Goal: Task Accomplishment & Management: Complete application form

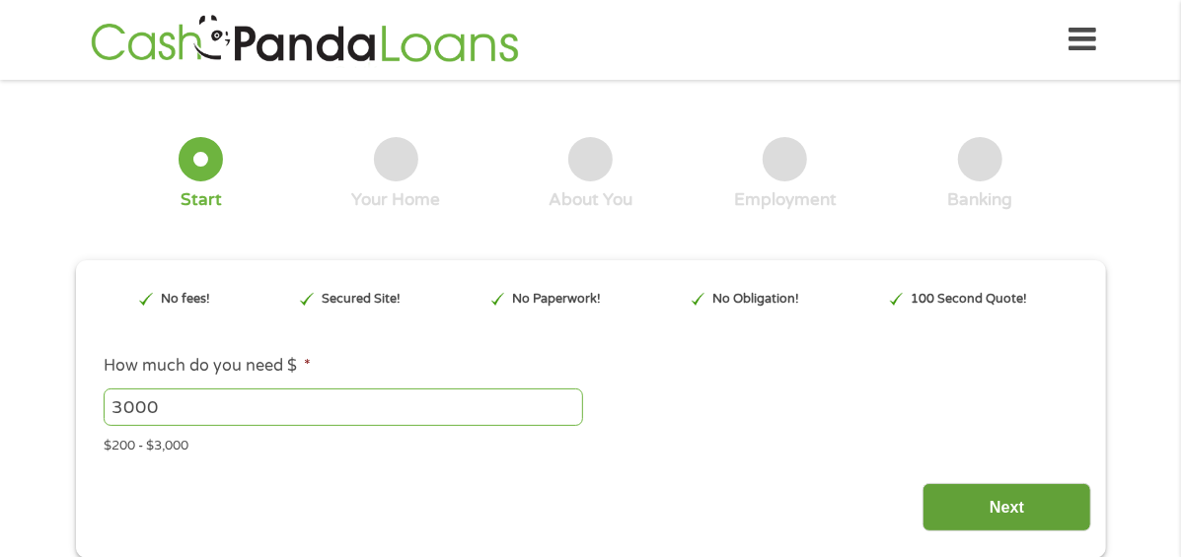
click at [987, 496] on input "Next" at bounding box center [1007, 507] width 169 height 48
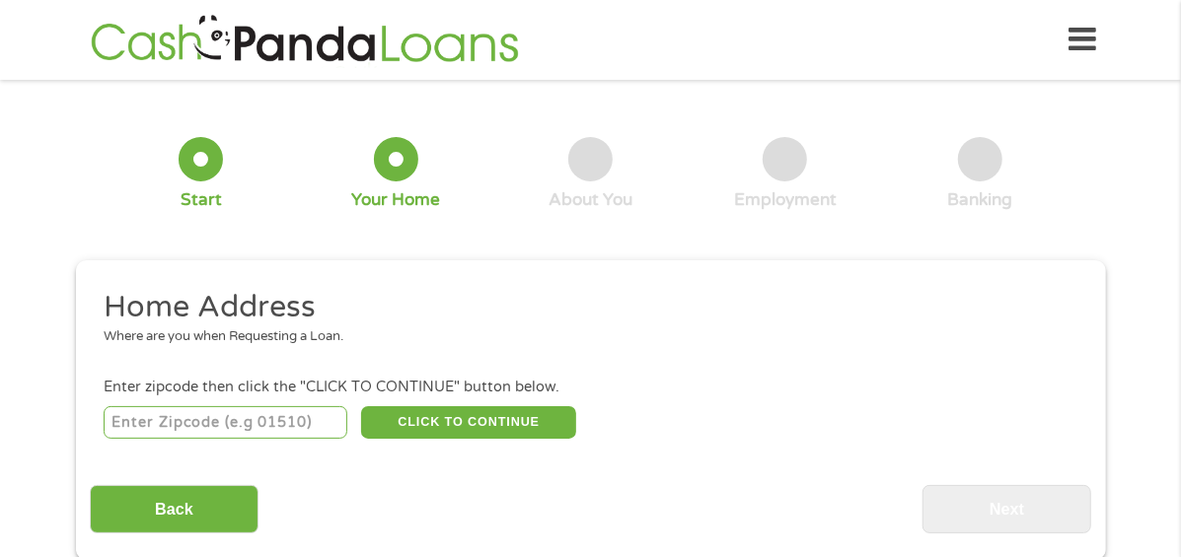
click at [245, 407] on input "number" at bounding box center [226, 424] width 244 height 34
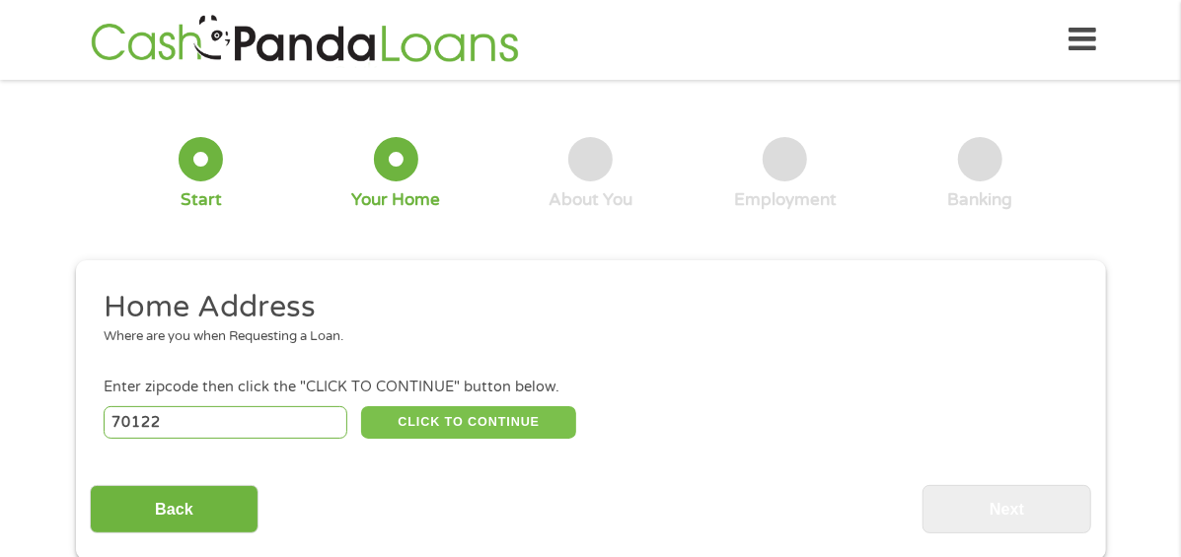
type input "70122"
click at [456, 407] on button "CLICK TO CONTINUE" at bounding box center [468, 424] width 215 height 34
type input "70122"
type input "[GEOGRAPHIC_DATA]"
select select "[US_STATE]"
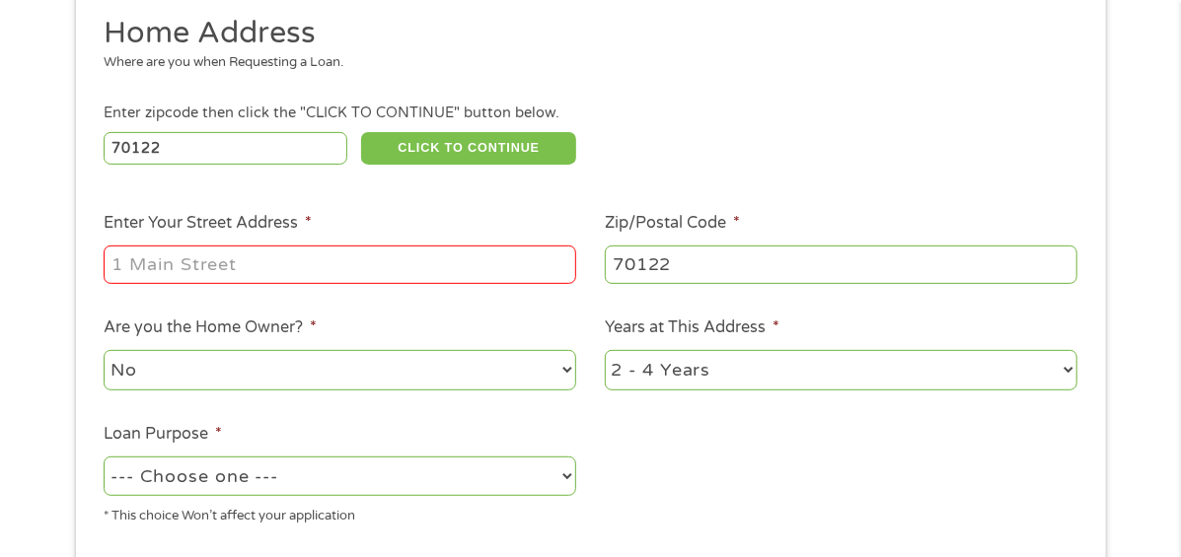
scroll to position [276, 0]
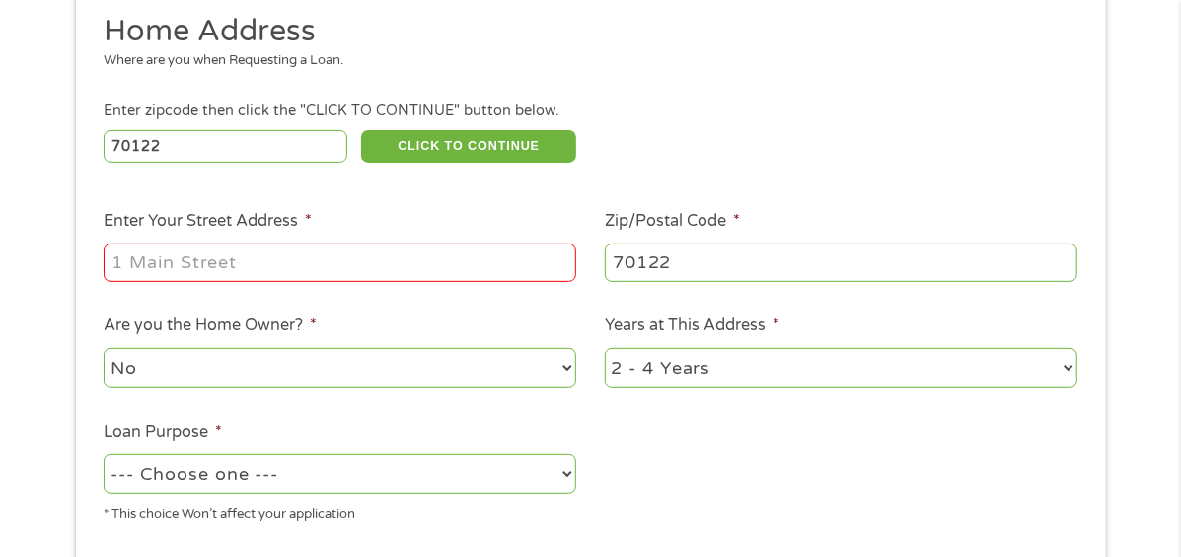
click at [287, 354] on select "No Yes" at bounding box center [340, 368] width 473 height 40
select select "yes"
click at [104, 348] on select "No Yes" at bounding box center [340, 368] width 473 height 40
click at [555, 455] on select "--- Choose one --- Pay Bills Debt Consolidation Home Improvement Major Purchase…" at bounding box center [340, 475] width 473 height 40
select select "majorpurchase"
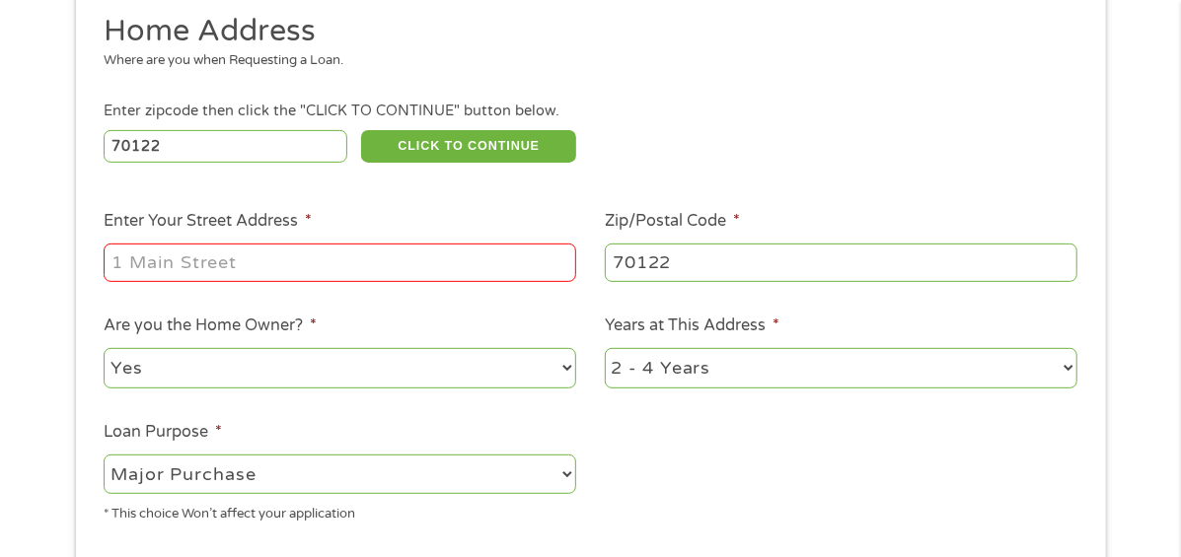
click at [104, 455] on select "--- Choose one --- Pay Bills Debt Consolidation Home Improvement Major Purchase…" at bounding box center [340, 475] width 473 height 40
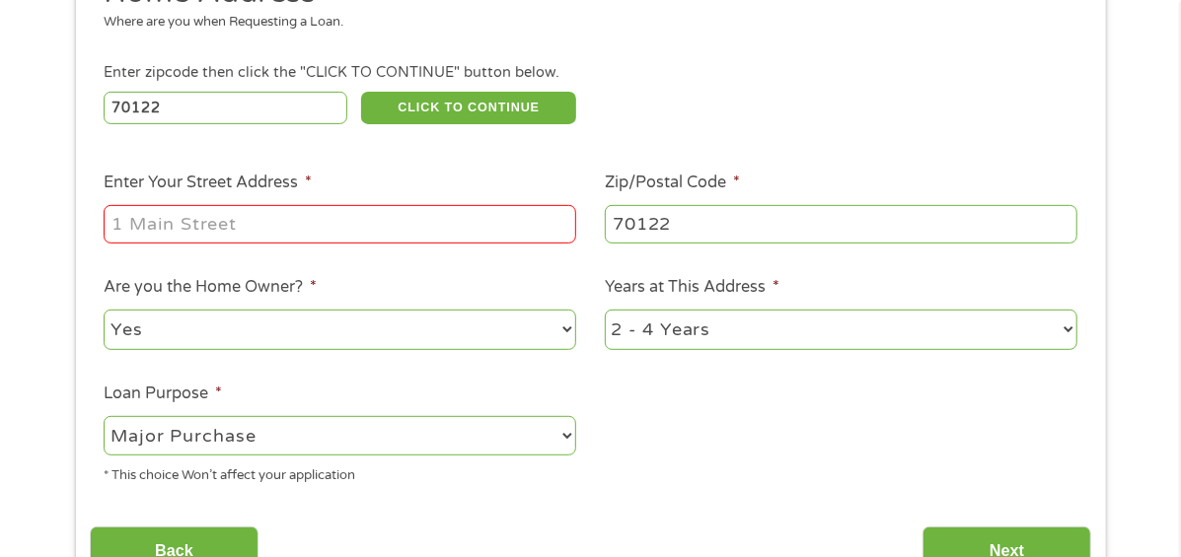
click at [412, 205] on input "Enter Your Street Address *" at bounding box center [340, 223] width 473 height 37
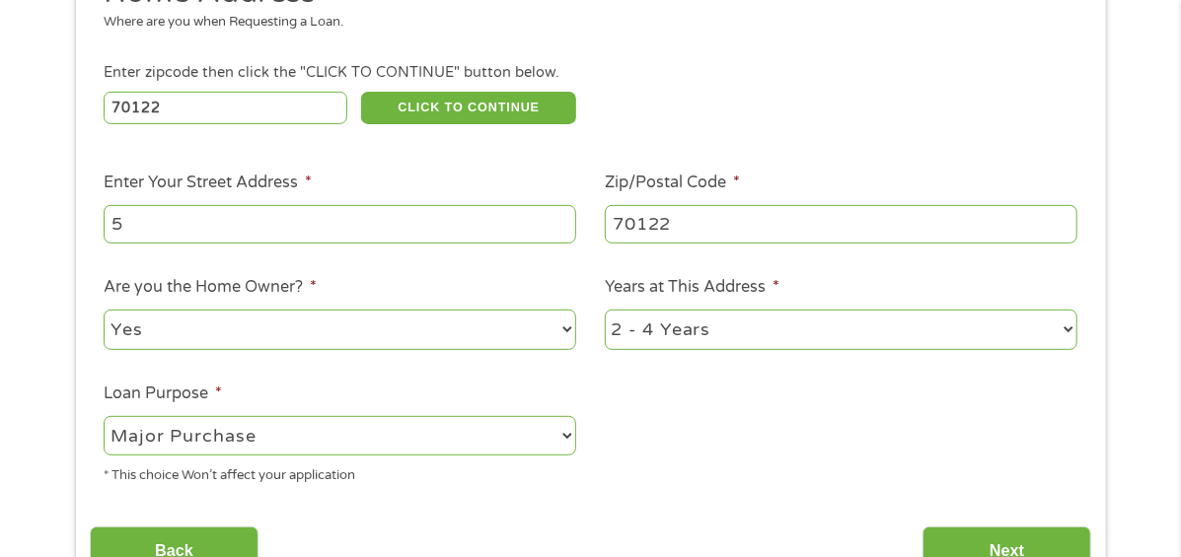
type input "[STREET_ADDRESS]"
click at [1006, 527] on input "Next" at bounding box center [1007, 551] width 169 height 48
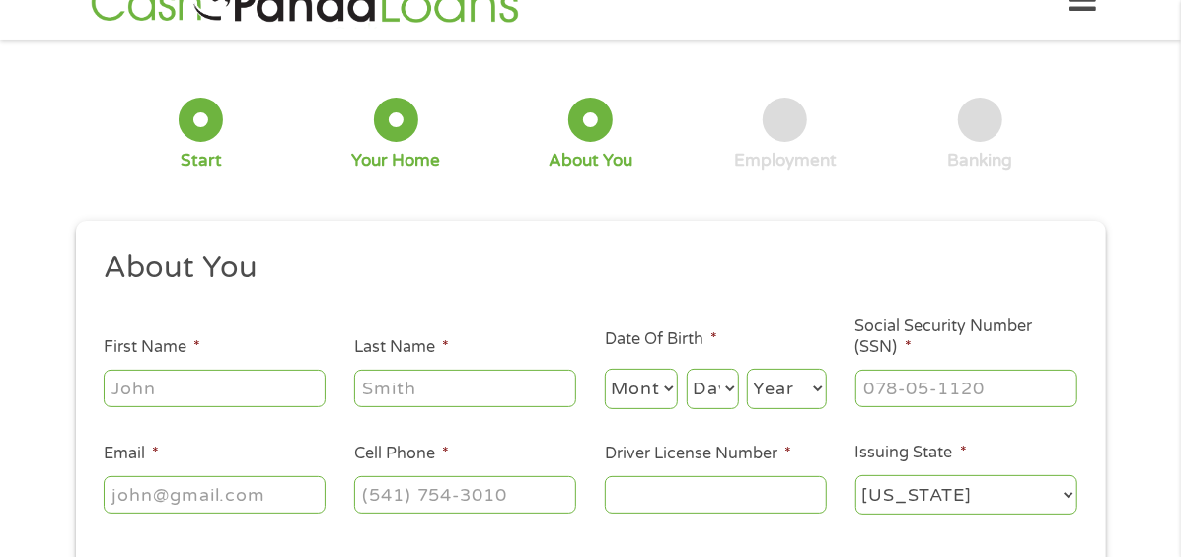
scroll to position [0, 0]
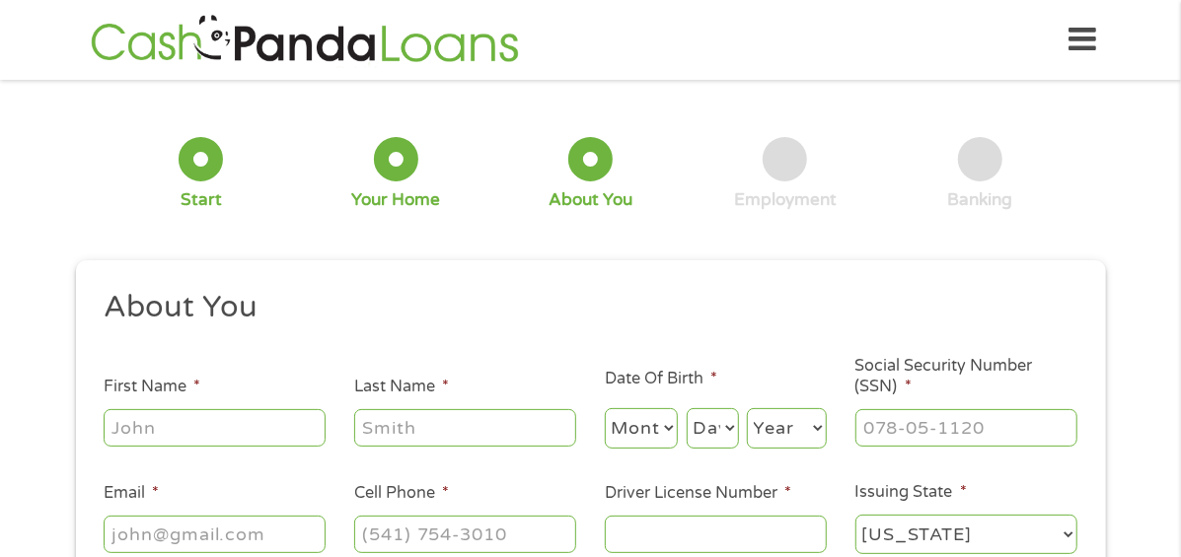
click at [259, 414] on input "First Name *" at bounding box center [215, 427] width 222 height 37
type input "[PERSON_NAME]"
click at [408, 409] on input "Last Name *" at bounding box center [465, 427] width 222 height 37
type input "[PERSON_NAME]"
click at [641, 411] on select "Month 1 2 3 4 5 6 7 8 9 10 11 12" at bounding box center [642, 428] width 74 height 40
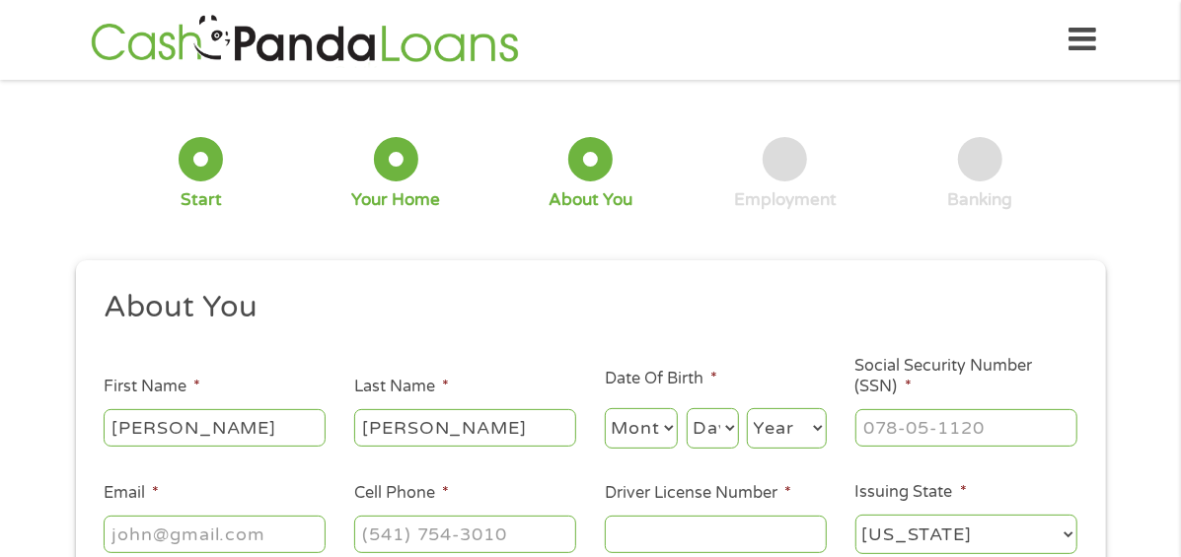
select select "11"
click at [605, 408] on select "Month 1 2 3 4 5 6 7 8 9 10 11 12" at bounding box center [642, 428] width 74 height 40
click at [733, 413] on select "Day 1 2 3 4 5 6 7 8 9 10 11 12 13 14 15 16 17 18 19 20 21 22 23 24 25 26 27 28 …" at bounding box center [713, 428] width 52 height 40
select select "20"
click at [687, 408] on select "Day 1 2 3 4 5 6 7 8 9 10 11 12 13 14 15 16 17 18 19 20 21 22 23 24 25 26 27 28 …" at bounding box center [713, 428] width 52 height 40
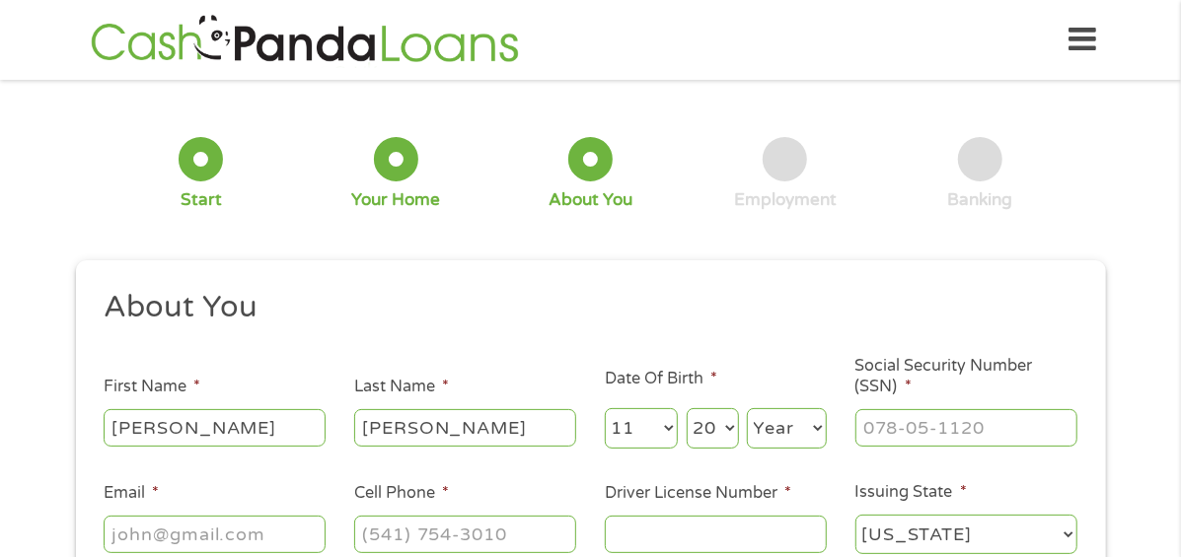
click at [805, 417] on select "Year [DATE] 2006 2005 2004 2003 2002 2001 2000 1999 1998 1997 1996 1995 1994 19…" at bounding box center [787, 428] width 80 height 40
select select "1953"
click at [747, 408] on select "Year [DATE] 2006 2005 2004 2003 2002 2001 2000 1999 1998 1997 1996 1995 1994 19…" at bounding box center [787, 428] width 80 height 40
click at [925, 411] on input "___-__-____" at bounding box center [966, 427] width 222 height 37
type input "434-90-6942"
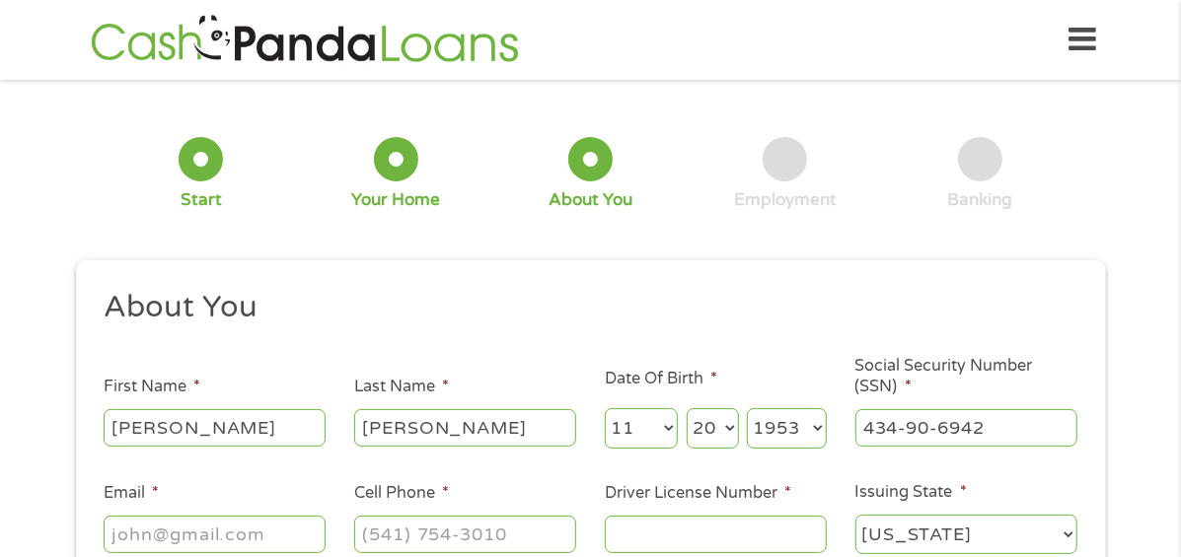
click at [681, 519] on input "Driver License Number *" at bounding box center [716, 534] width 222 height 37
type input "011332511"
click at [442, 523] on input "(___) ___-____" at bounding box center [465, 534] width 222 height 37
click at [366, 516] on input "(___) __4-____" at bounding box center [465, 534] width 222 height 37
click at [463, 516] on input "(404) __4-____" at bounding box center [465, 534] width 222 height 37
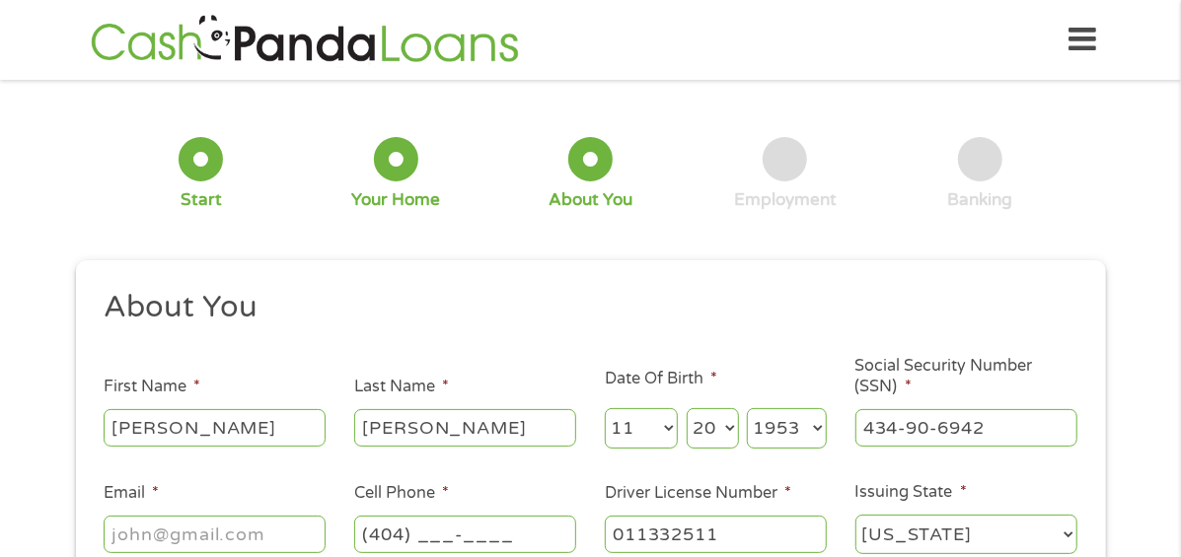
click at [412, 516] on input "(404) ___-____" at bounding box center [465, 534] width 222 height 37
type input "[PHONE_NUMBER]"
click at [249, 516] on input "Email *" at bounding box center [215, 534] width 222 height 37
type input "[EMAIL_ADDRESS][DOMAIN_NAME]"
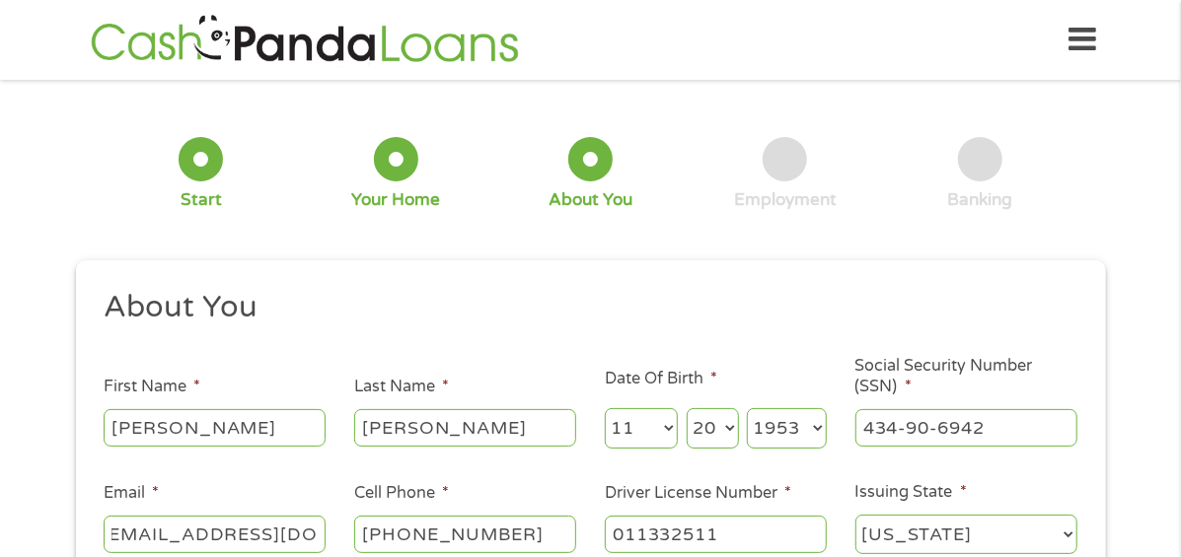
scroll to position [0, 0]
click at [1149, 495] on div "1 Start 2 Your Home 3 About You 4 Employment 5 Banking 6 This field is hidden w…" at bounding box center [590, 384] width 1181 height 580
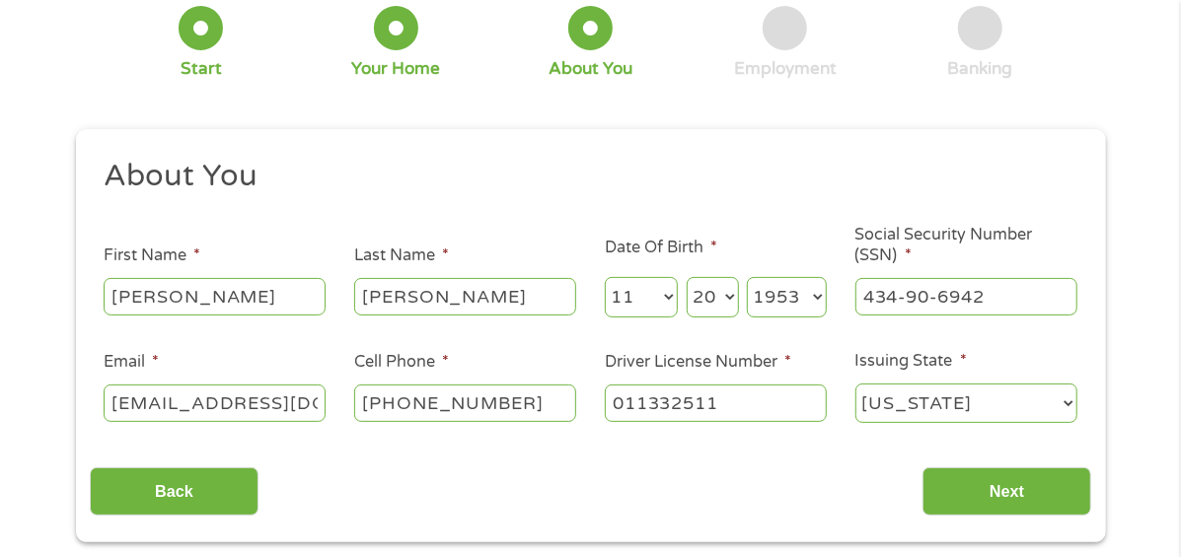
scroll to position [157, 0]
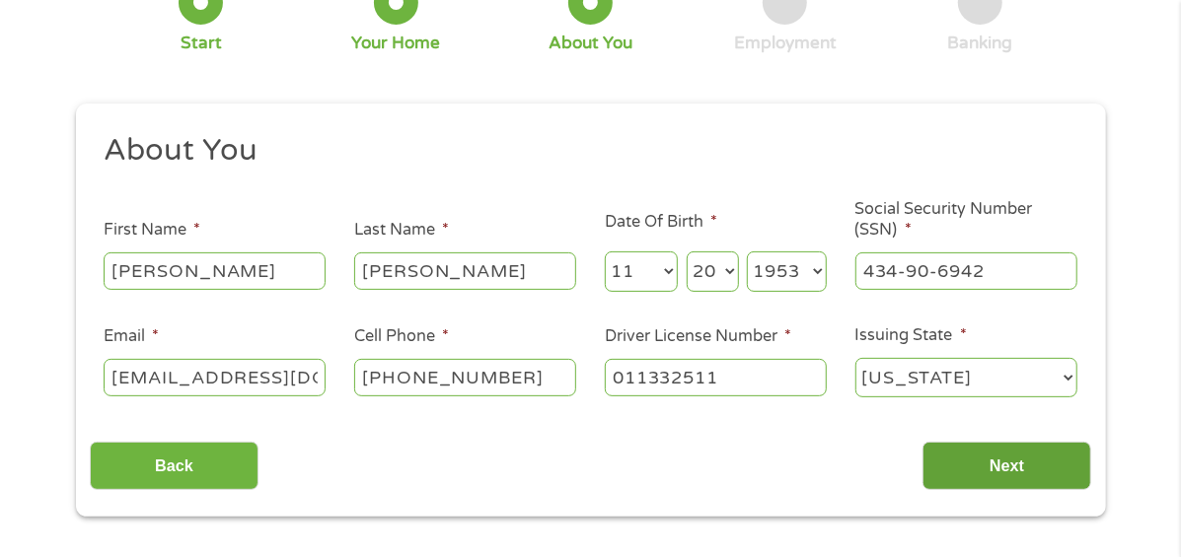
click at [1060, 445] on input "Next" at bounding box center [1007, 466] width 169 height 48
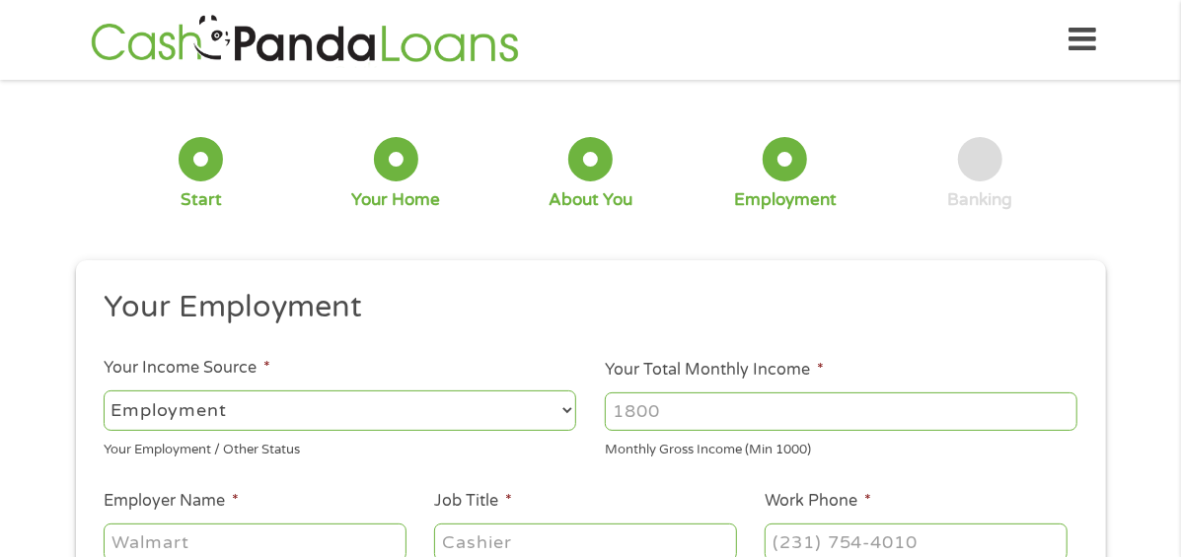
scroll to position [8, 8]
click at [468, 391] on select "--- Choose one --- Employment [DEMOGRAPHIC_DATA] Benefits" at bounding box center [340, 411] width 473 height 40
select select "benefits"
click at [104, 391] on select "--- Choose one --- Employment [DEMOGRAPHIC_DATA] Benefits" at bounding box center [340, 411] width 473 height 40
type input "Other"
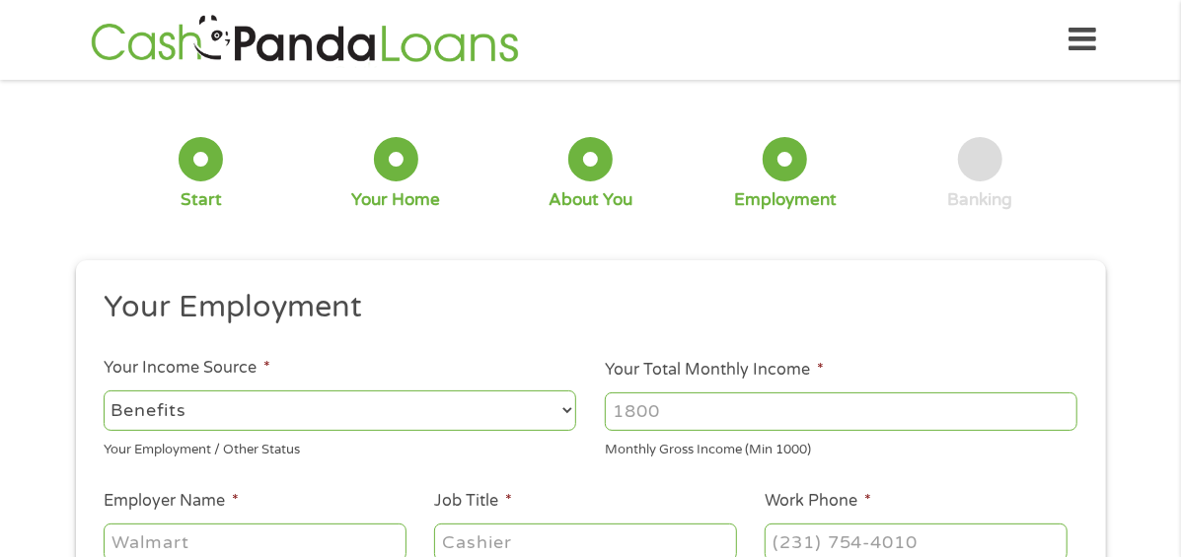
type input "[PHONE_NUMBER]"
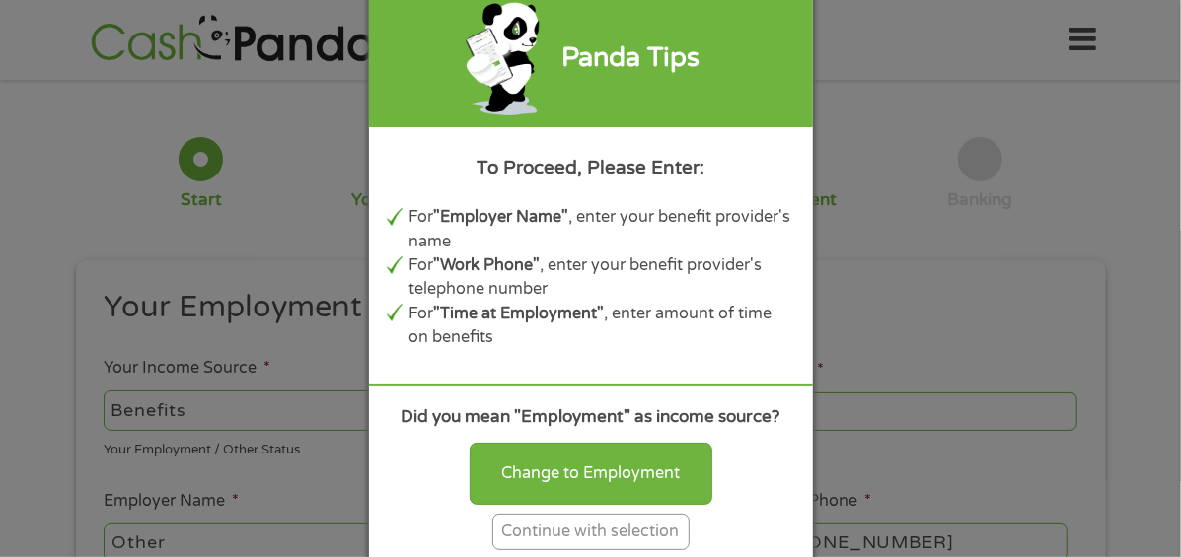
click at [547, 525] on div "Continue with selection" at bounding box center [590, 532] width 197 height 37
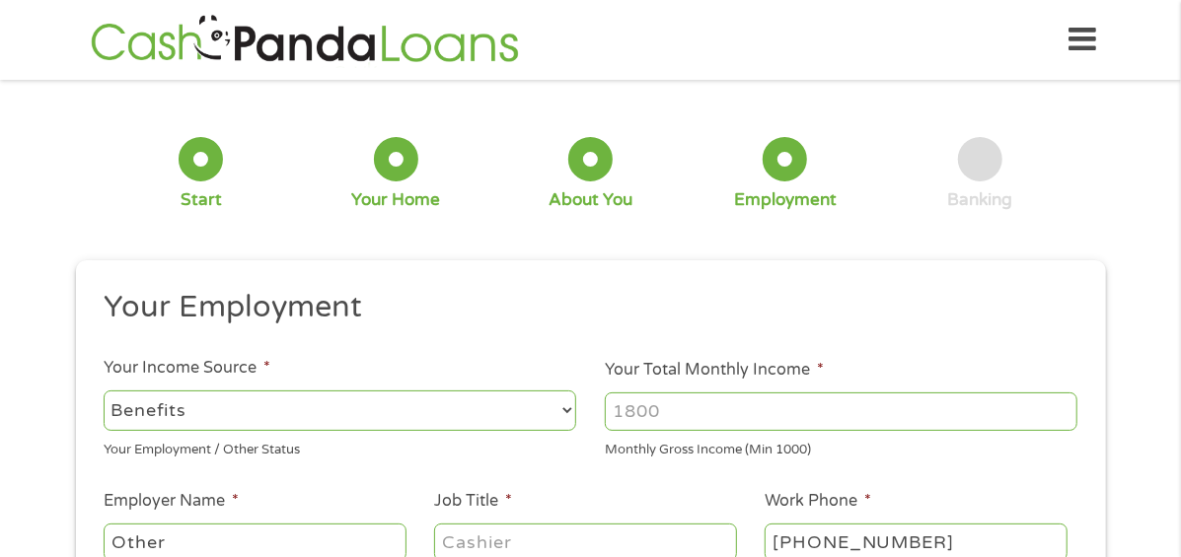
click at [550, 392] on select "--- Choose one --- Employment [DEMOGRAPHIC_DATA] Benefits" at bounding box center [340, 411] width 473 height 40
select select "selfEmployed"
click at [104, 391] on select "--- Choose one --- Employment [DEMOGRAPHIC_DATA] Benefits" at bounding box center [340, 411] width 473 height 40
click at [340, 526] on input "Other" at bounding box center [255, 542] width 302 height 37
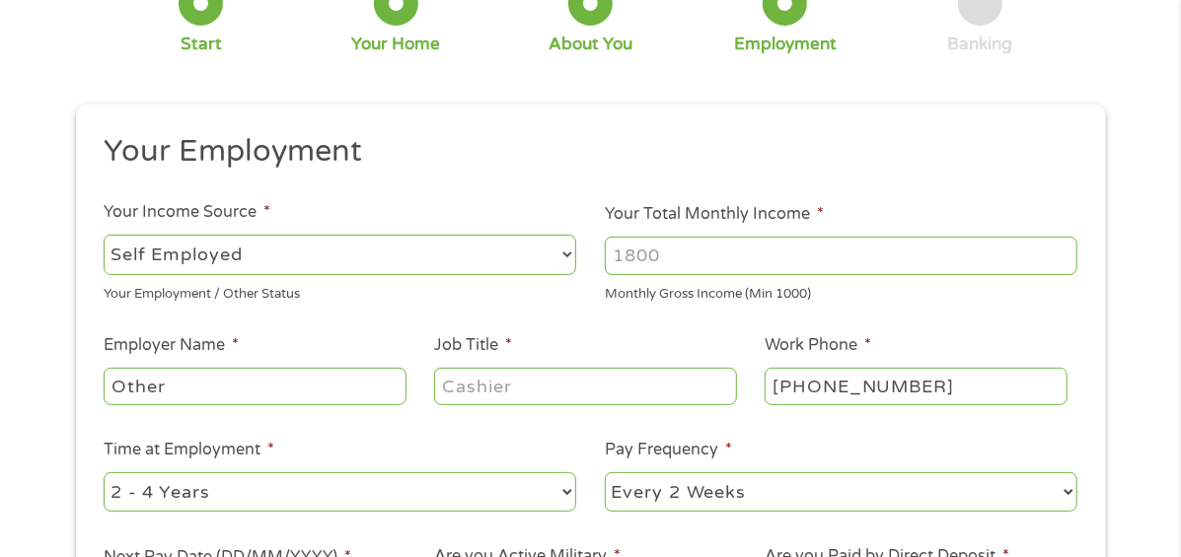
scroll to position [157, 0]
click at [567, 234] on select "--- Choose one --- Employment [DEMOGRAPHIC_DATA] Benefits" at bounding box center [340, 254] width 473 height 40
click at [360, 372] on input "Other" at bounding box center [255, 385] width 302 height 37
type input "O"
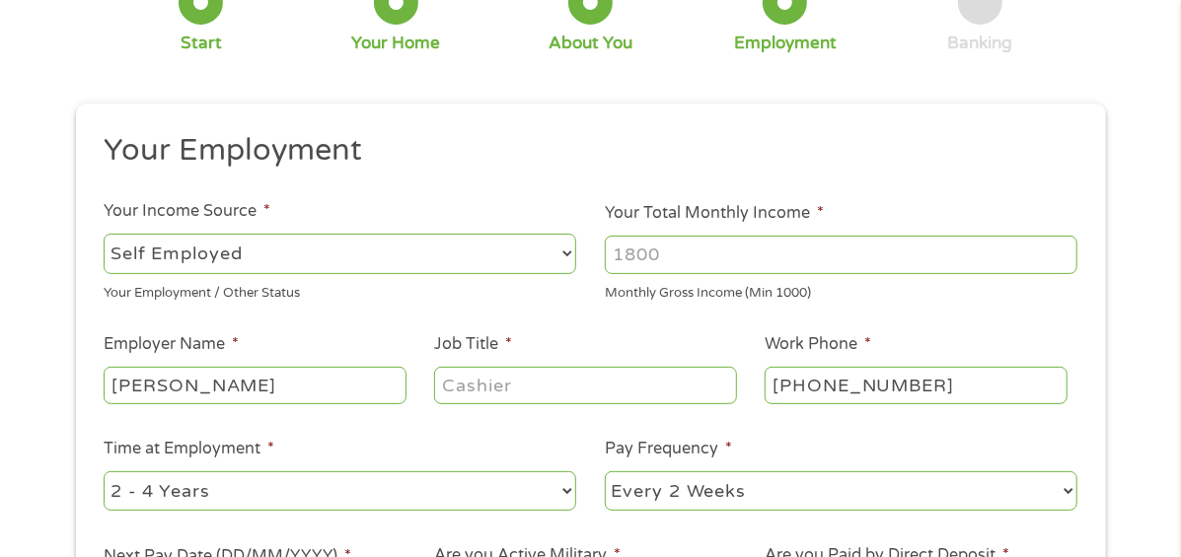
type input "[PERSON_NAME]"
click at [507, 367] on input "Job Title *" at bounding box center [585, 385] width 302 height 37
type input "director"
click at [839, 472] on select "--- Choose one --- Every 2 Weeks Every Week Monthly Semi-Monthly" at bounding box center [841, 492] width 473 height 40
select select "monthly"
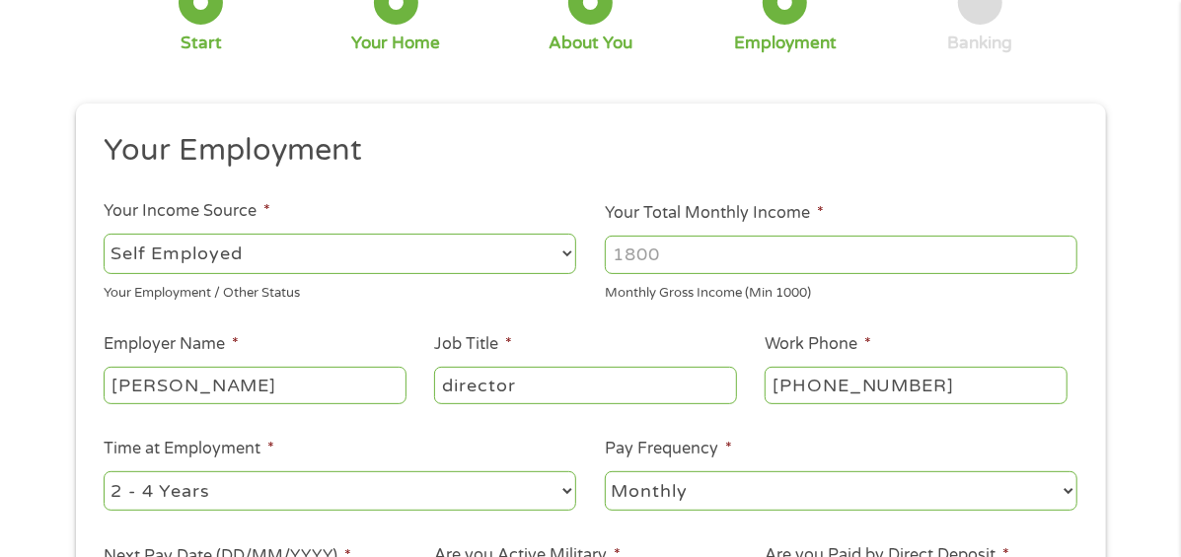
click at [605, 472] on select "--- Choose one --- Every 2 Weeks Every Week Monthly Semi-Monthly" at bounding box center [841, 492] width 473 height 40
click at [531, 479] on select "--- Choose one --- 1 Year or less 1 - 2 Years 2 - 4 Years Over 4 Years" at bounding box center [340, 492] width 473 height 40
select select "60months"
click at [104, 472] on select "--- Choose one --- 1 Year or less 1 - 2 Years 2 - 4 Years Over 4 Years" at bounding box center [340, 492] width 473 height 40
click at [878, 239] on input "Your Total Monthly Income *" at bounding box center [841, 254] width 473 height 37
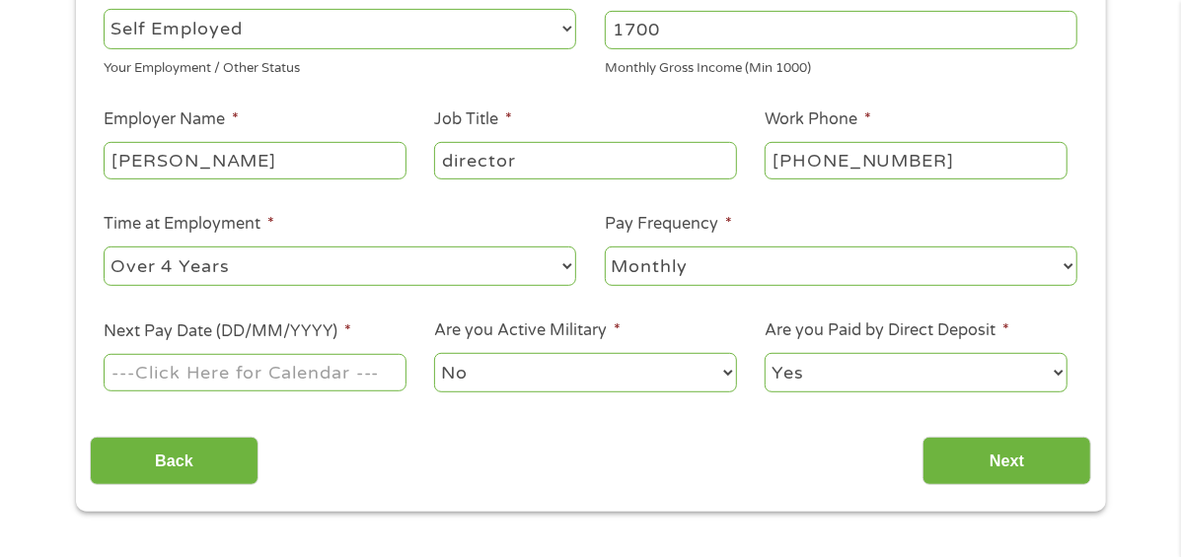
scroll to position [395, 0]
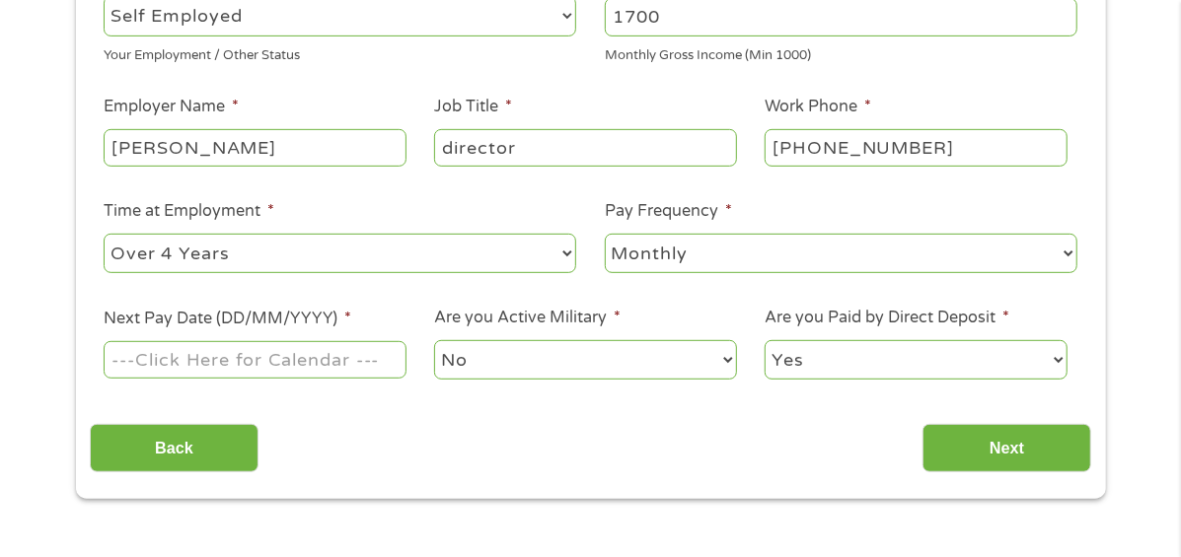
type input "1700"
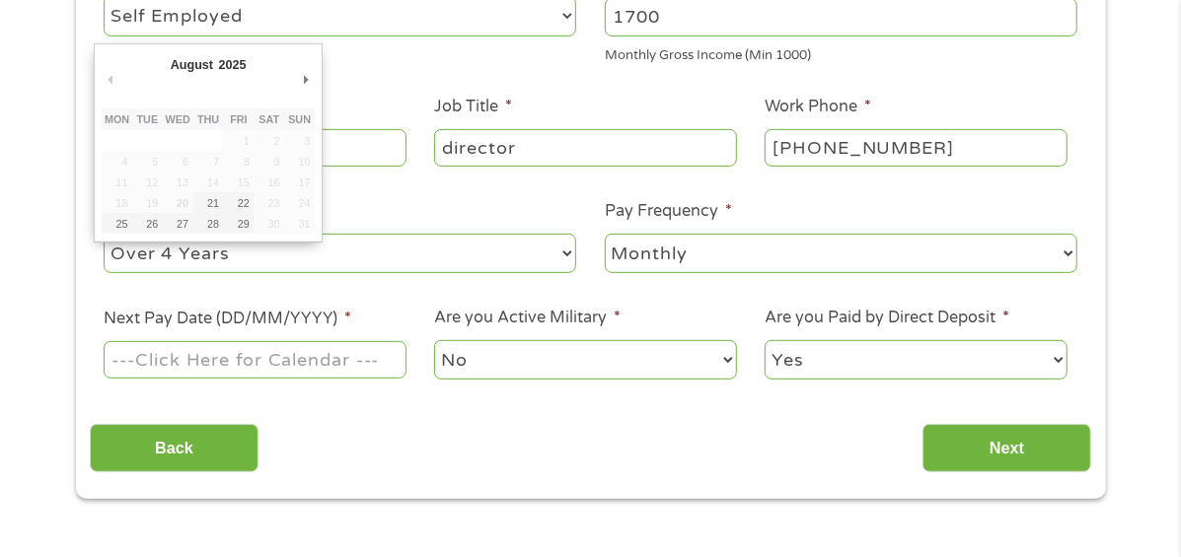
click at [321, 352] on input "Next Pay Date (DD/MM/YYYY) *" at bounding box center [255, 359] width 302 height 37
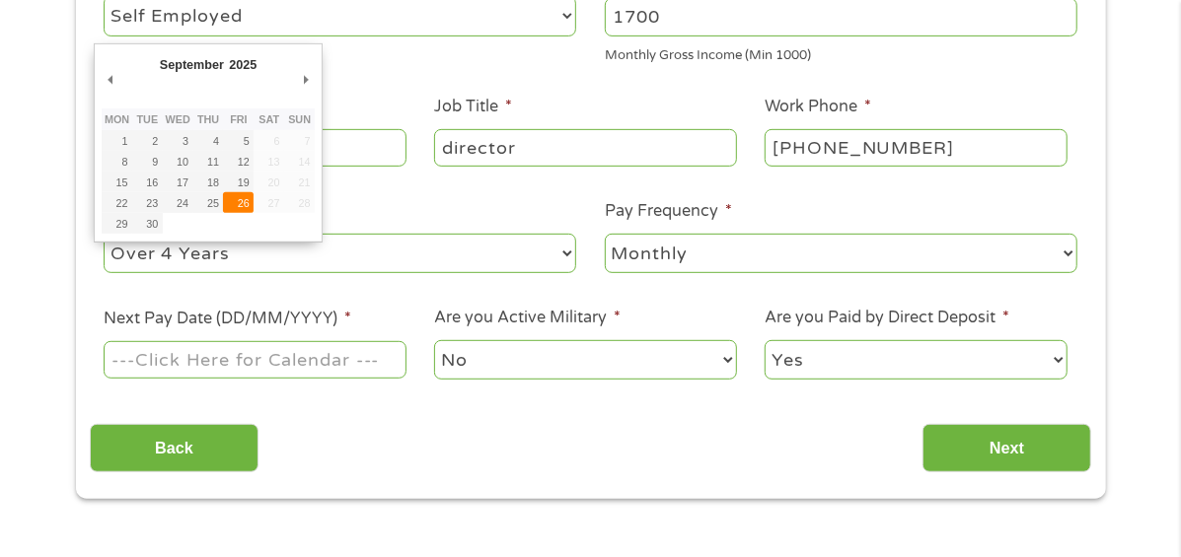
type input "[DATE]"
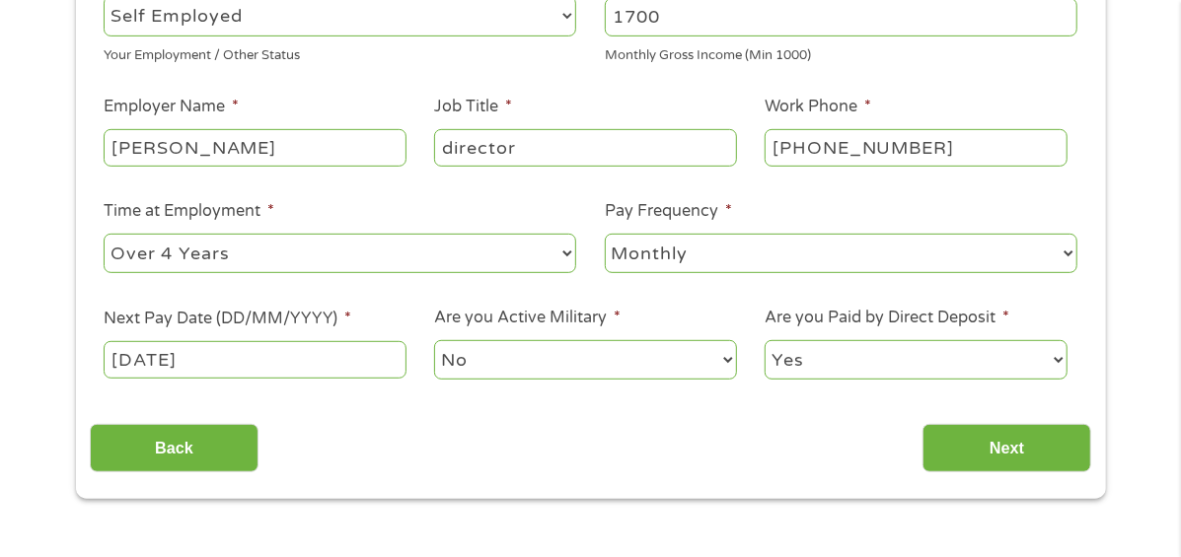
click at [482, 340] on select "No Yes" at bounding box center [585, 360] width 302 height 40
click at [542, 340] on select "No Yes" at bounding box center [585, 360] width 302 height 40
click at [889, 346] on select "Yes No" at bounding box center [916, 360] width 302 height 40
click at [970, 434] on input "Next" at bounding box center [1007, 448] width 169 height 48
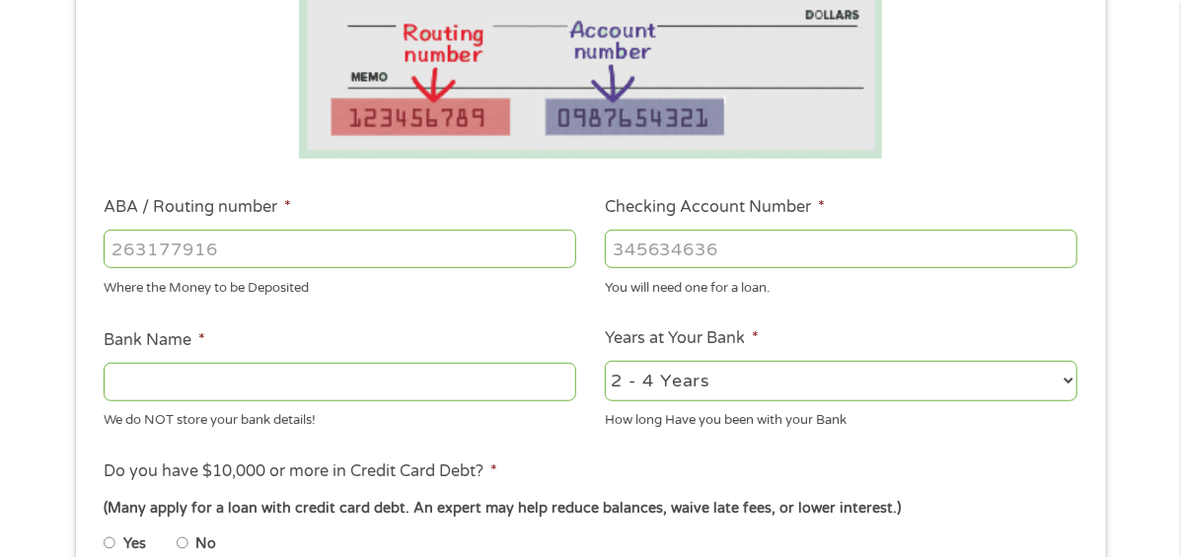
scroll to position [474, 0]
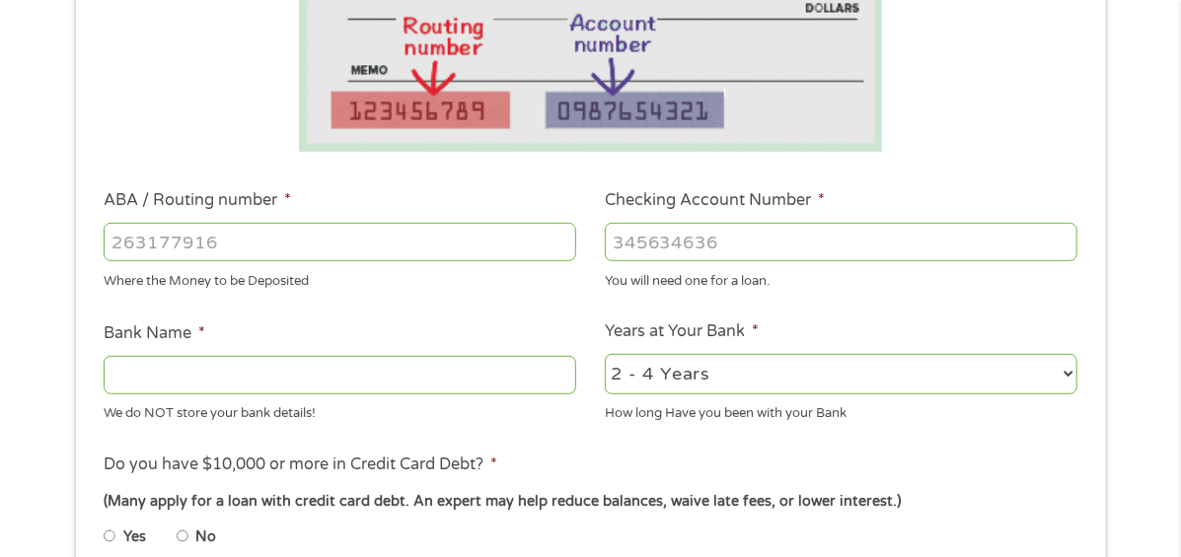
click at [483, 223] on input "ABA / Routing number *" at bounding box center [340, 241] width 473 height 37
type input "065002108"
type input "LIBERTY BANK TRUST COMPANY"
type input "065002108"
click at [735, 223] on input "Checking Account Number *" at bounding box center [841, 241] width 473 height 37
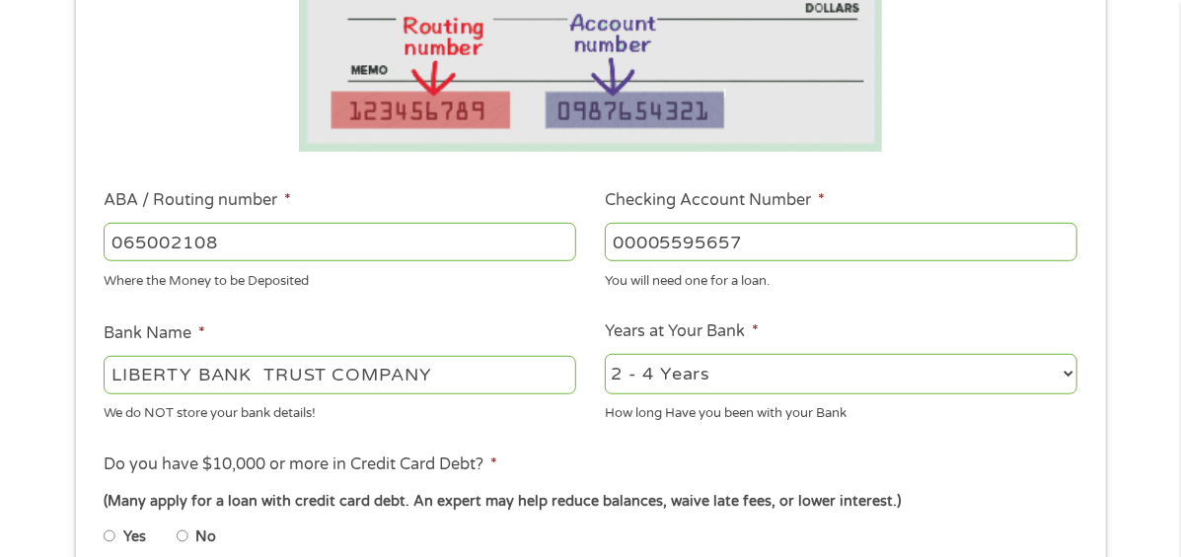
type input "00005595657"
click at [895, 354] on select "2 - 4 Years 6 - 12 Months 1 - 2 Years Over 4 Years" at bounding box center [841, 374] width 473 height 40
select select "12months"
click at [605, 354] on select "2 - 4 Years 6 - 12 Months 1 - 2 Years Over 4 Years" at bounding box center [841, 374] width 473 height 40
click at [884, 355] on select "2 - 4 Years 6 - 12 Months 1 - 2 Years Over 4 Years" at bounding box center [841, 374] width 473 height 40
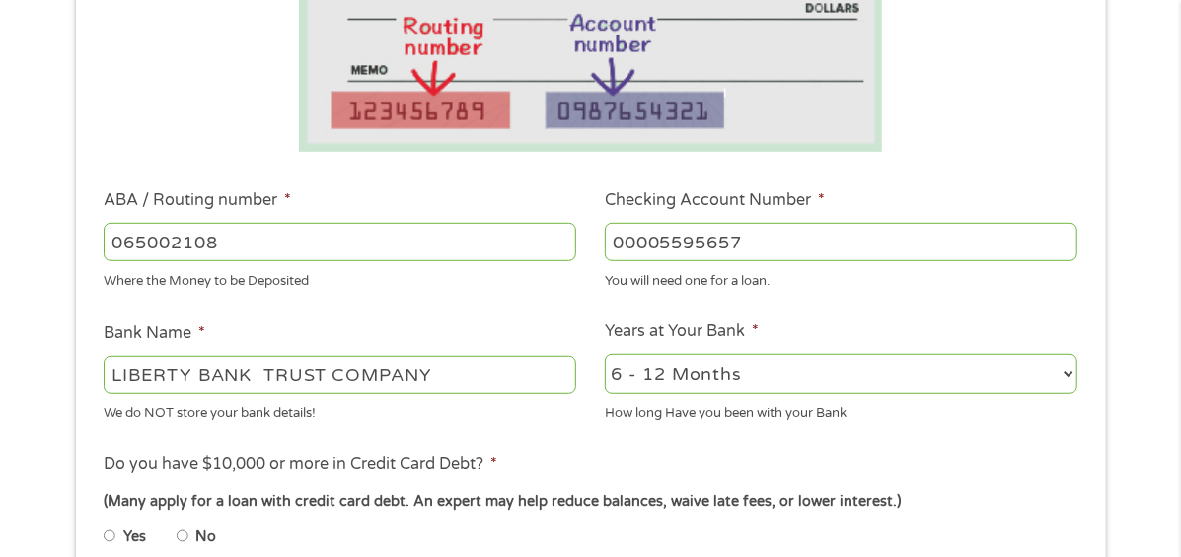
click at [605, 354] on select "2 - 4 Years 6 - 12 Months 1 - 2 Years Over 4 Years" at bounding box center [841, 374] width 473 height 40
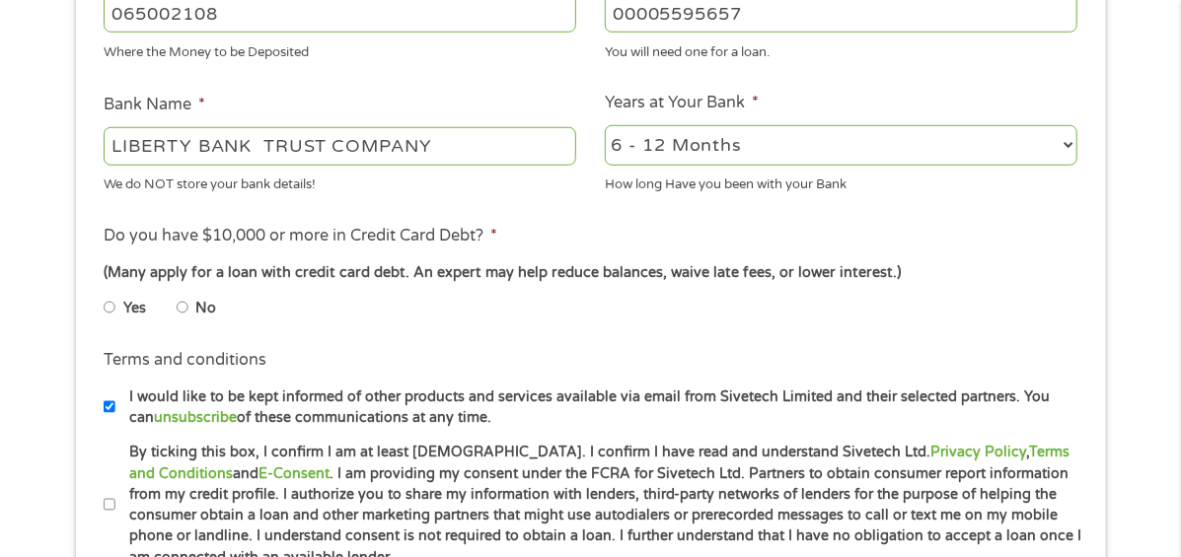
scroll to position [709, 0]
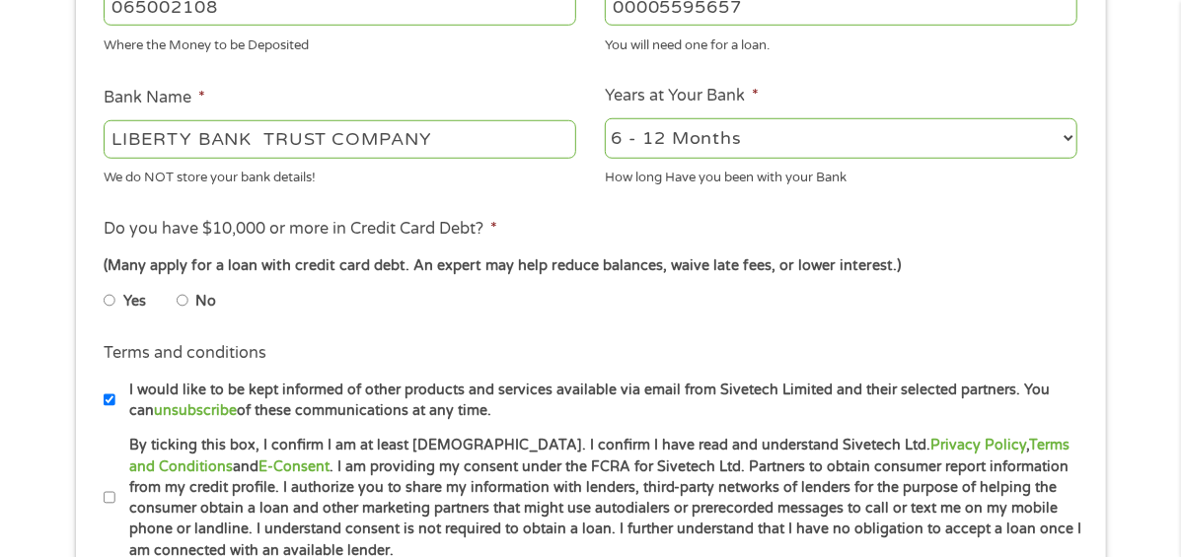
click at [182, 285] on input "No" at bounding box center [183, 301] width 12 height 32
radio input "true"
click at [124, 291] on label "Yes" at bounding box center [134, 302] width 23 height 22
click at [115, 285] on input "Yes" at bounding box center [110, 301] width 12 height 32
radio input "true"
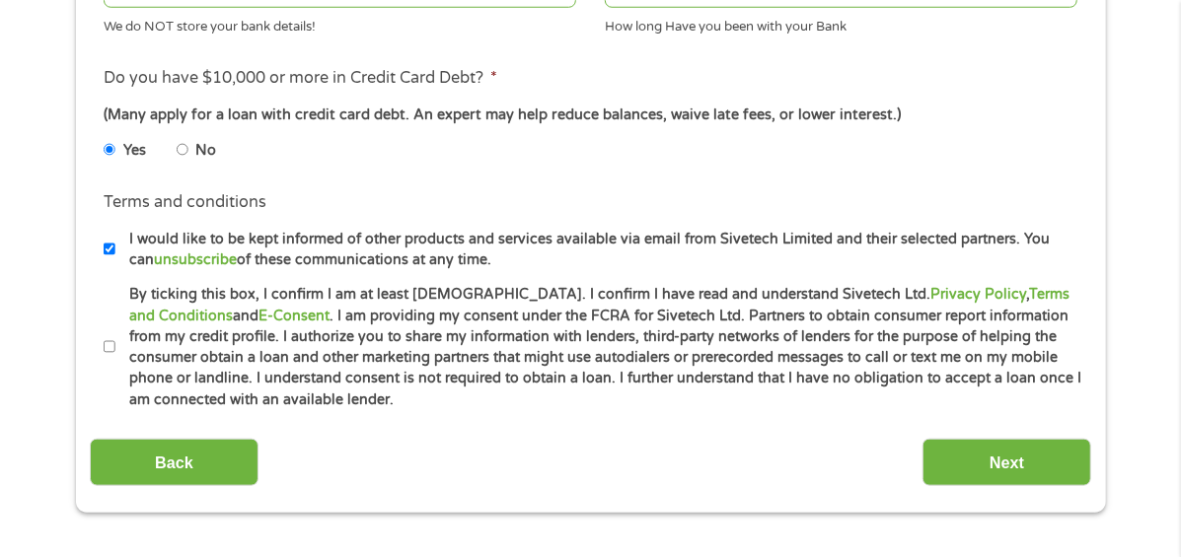
scroll to position [868, 0]
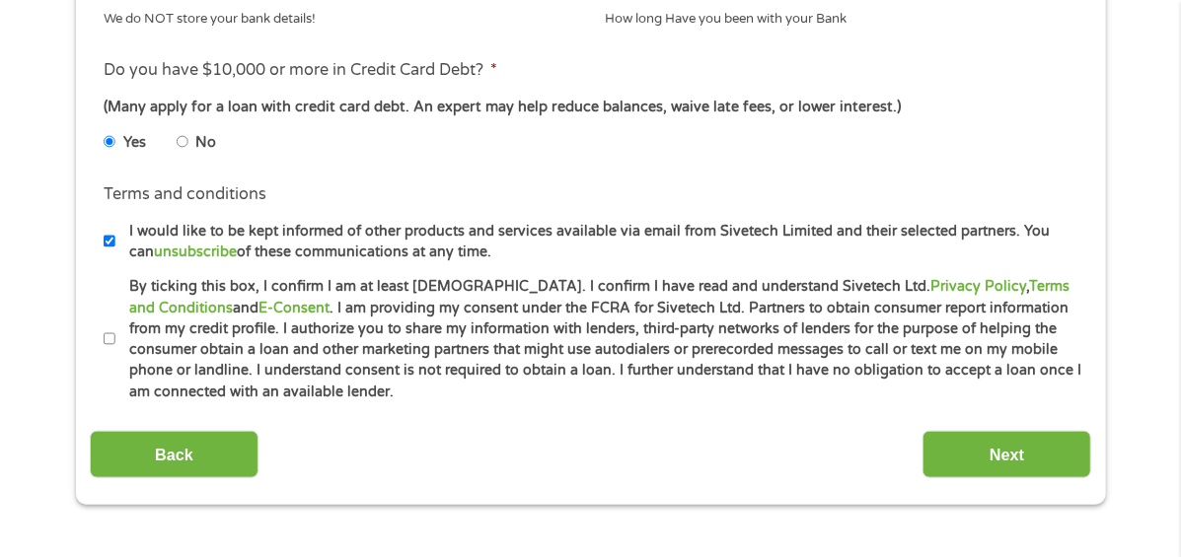
click at [109, 324] on input "By ticking this box, I confirm I am at least [DEMOGRAPHIC_DATA]. I confirm I ha…" at bounding box center [110, 340] width 12 height 32
checkbox input "true"
click at [1012, 431] on input "Next" at bounding box center [1007, 455] width 169 height 48
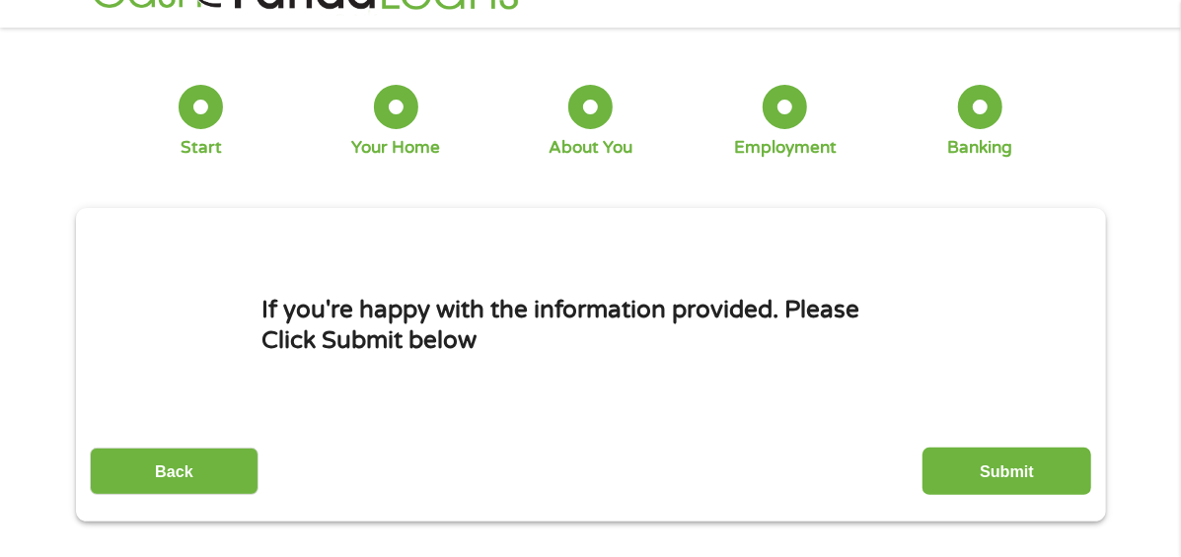
scroll to position [0, 0]
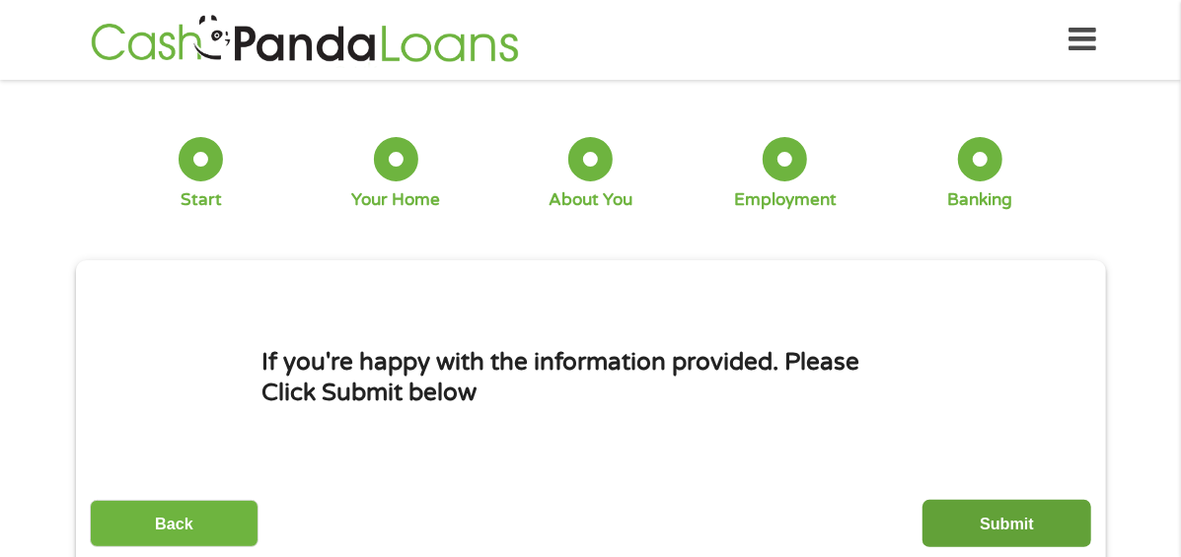
click at [1007, 500] on input "Submit" at bounding box center [1007, 524] width 169 height 48
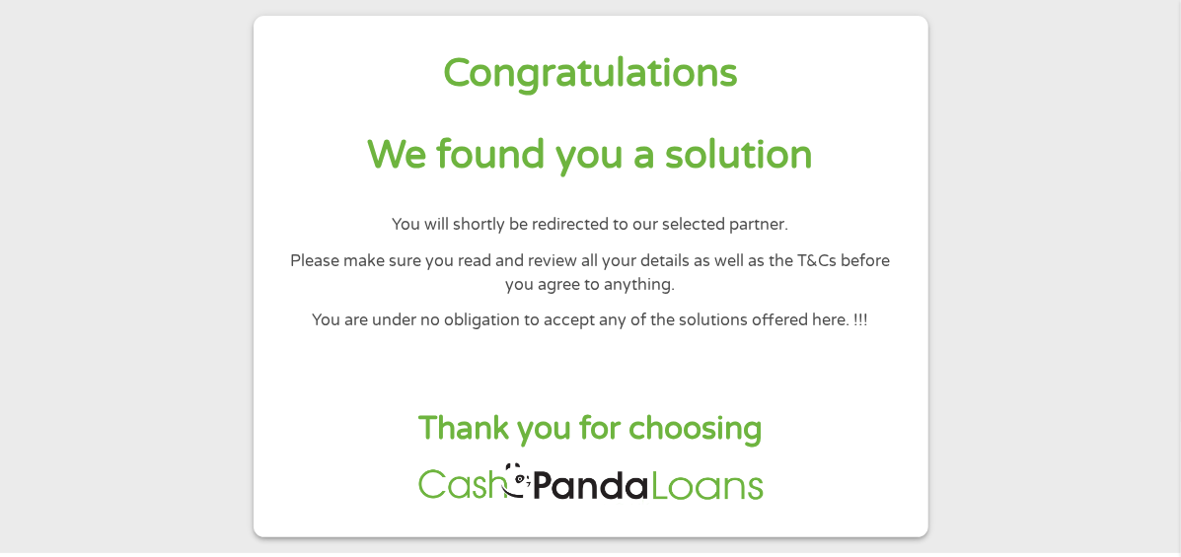
scroll to position [115, 0]
